Goal: Information Seeking & Learning: Understand process/instructions

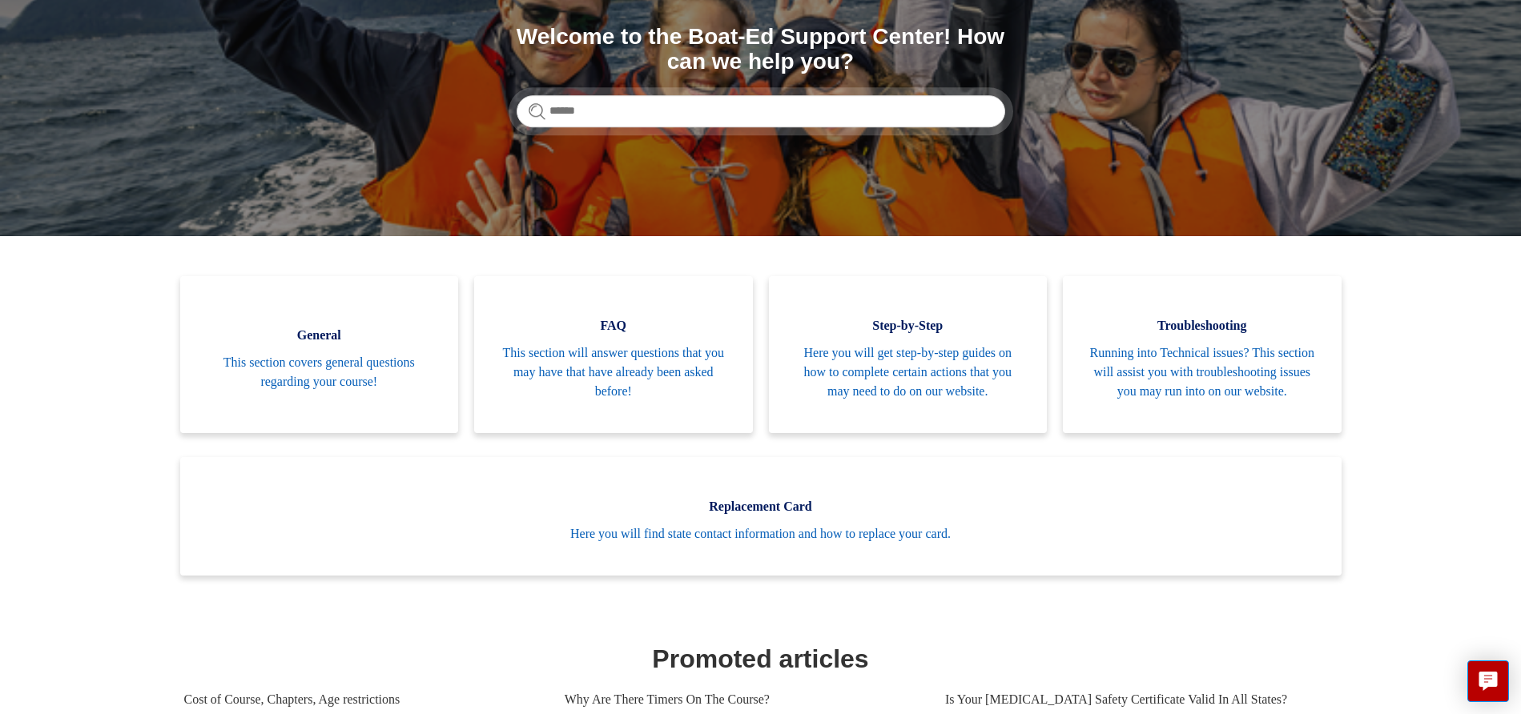
scroll to position [160, 0]
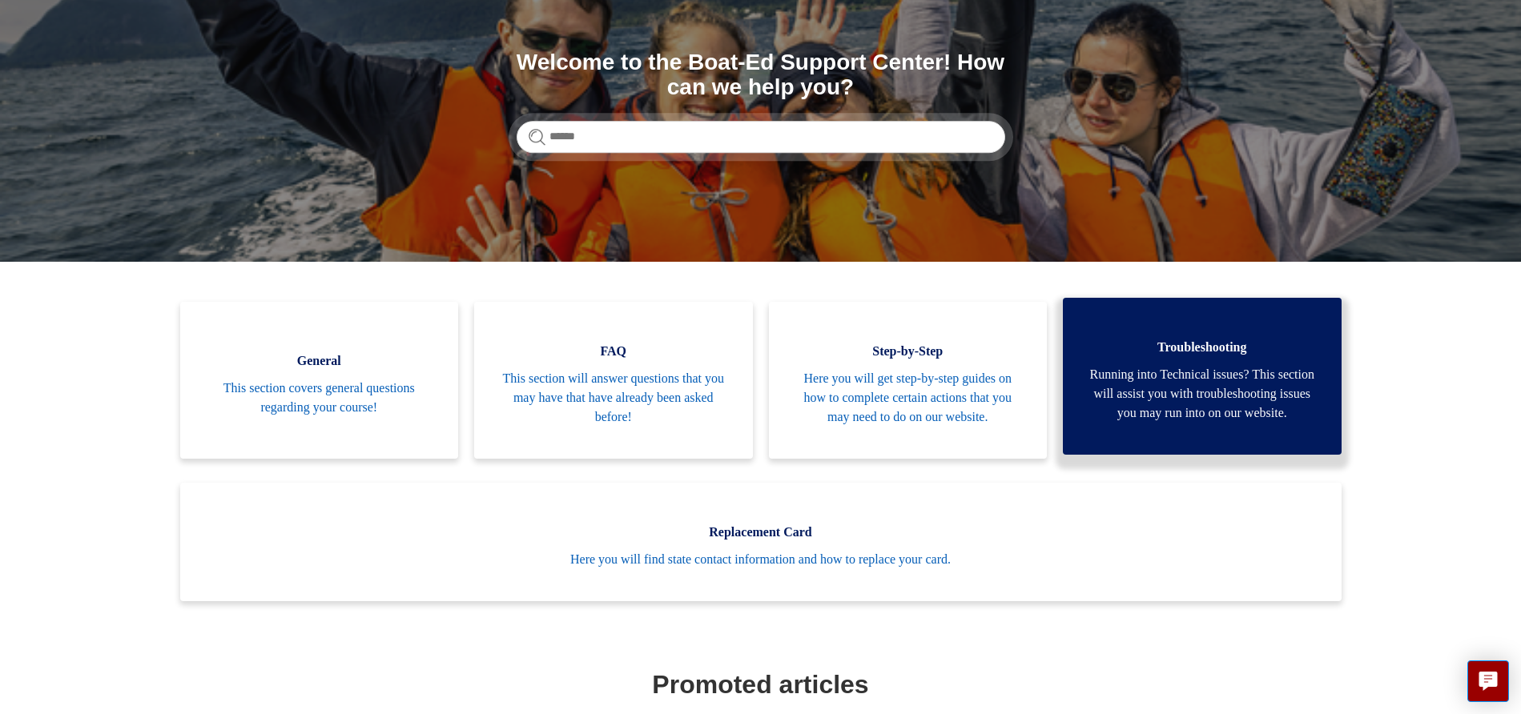
click at [1262, 403] on span "Running into Technical issues? This section will assist you with troubleshootin…" at bounding box center [1202, 394] width 231 height 58
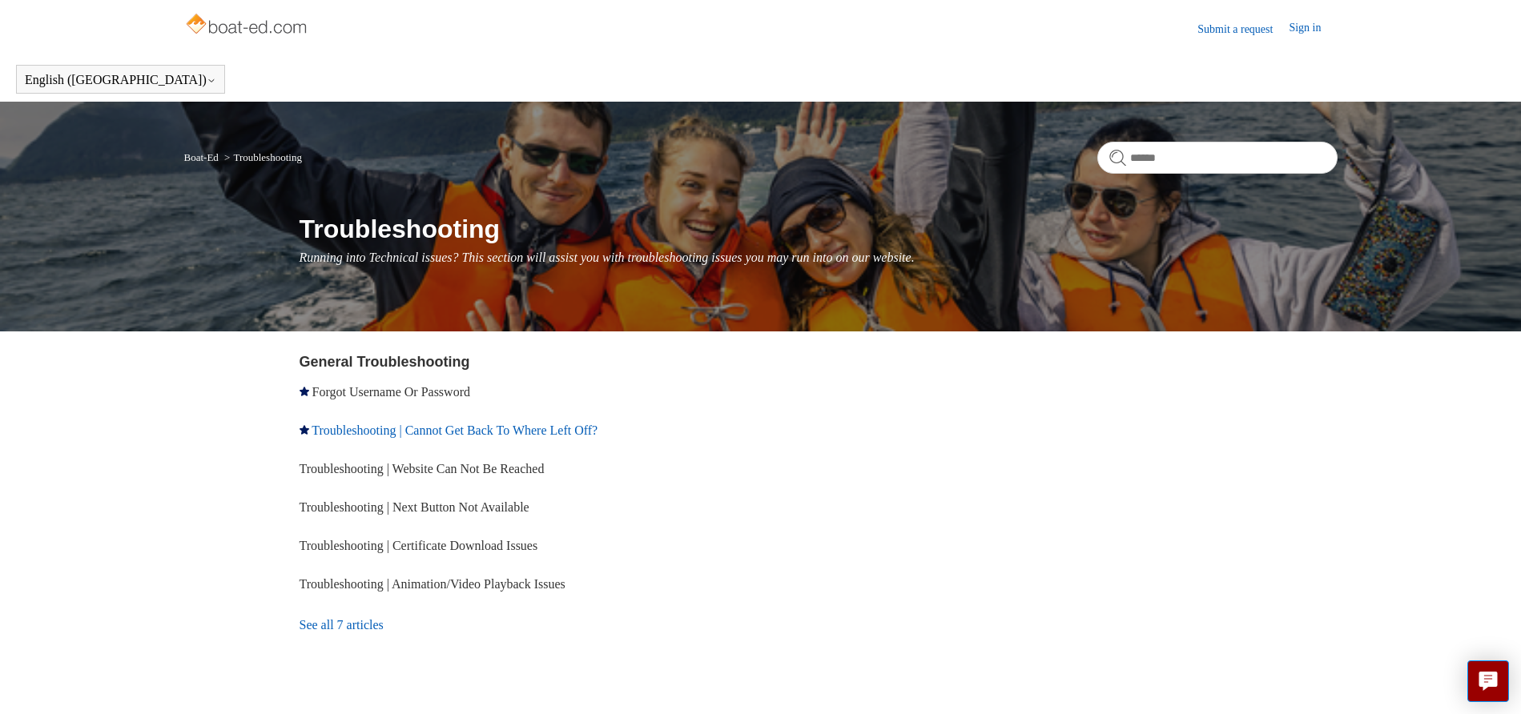
click at [598, 425] on link "Troubleshooting | Cannot Get Back To Where Left Off?" at bounding box center [455, 431] width 286 height 14
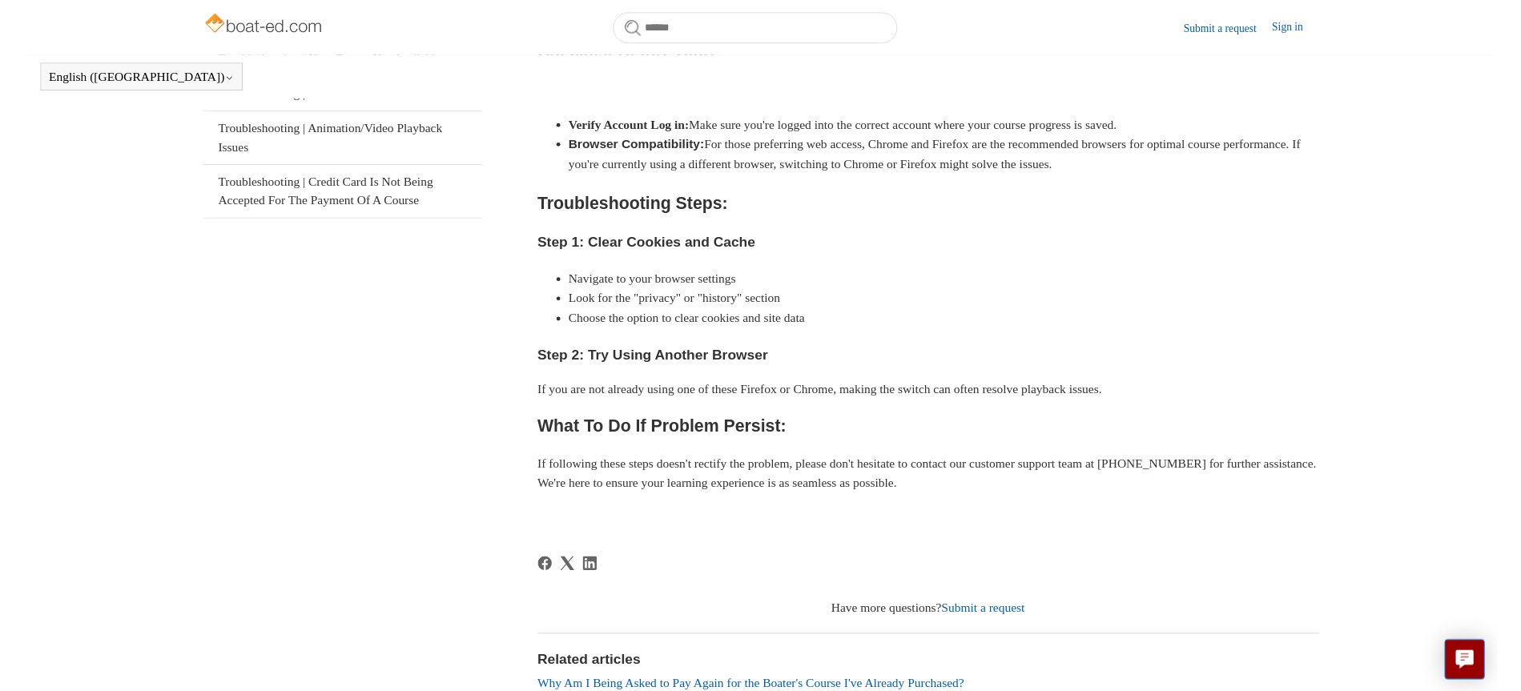
scroll to position [436, 0]
